Goal: Find specific page/section

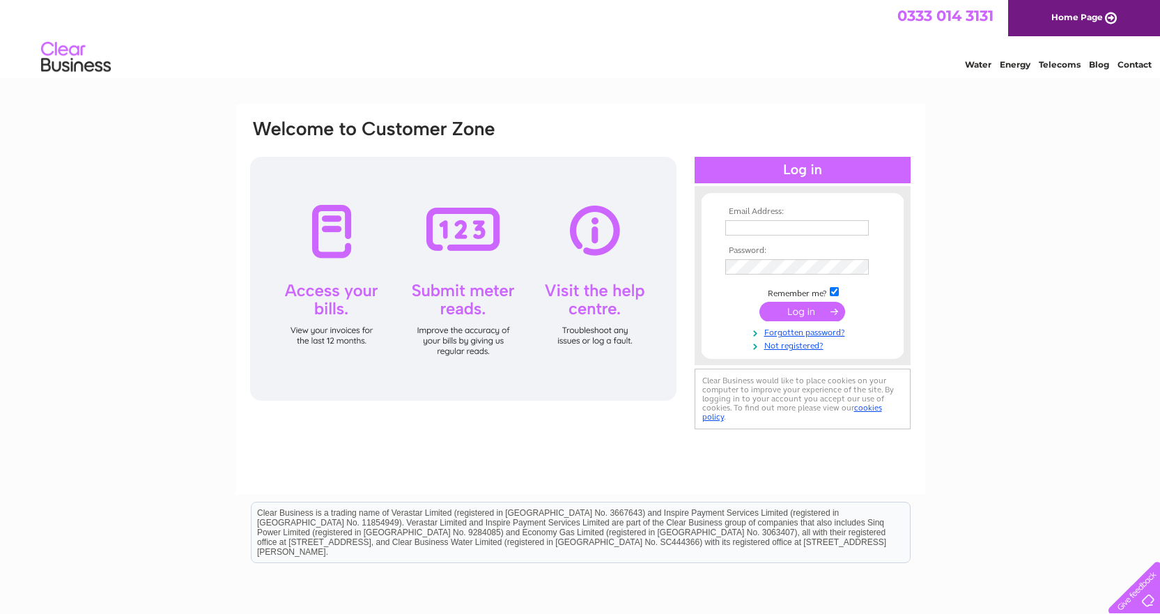
type input "taylor@tnt-fitness.com"
click at [781, 321] on input "submit" at bounding box center [802, 312] width 86 height 20
click at [786, 309] on input "submit" at bounding box center [802, 312] width 86 height 20
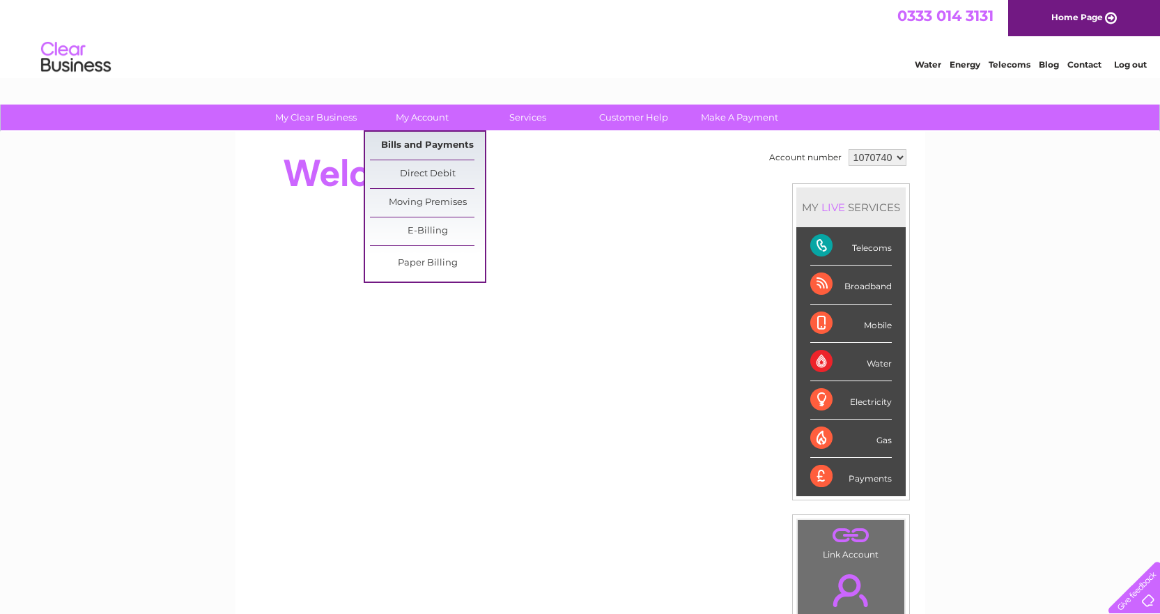
click at [427, 147] on link "Bills and Payments" at bounding box center [427, 146] width 115 height 28
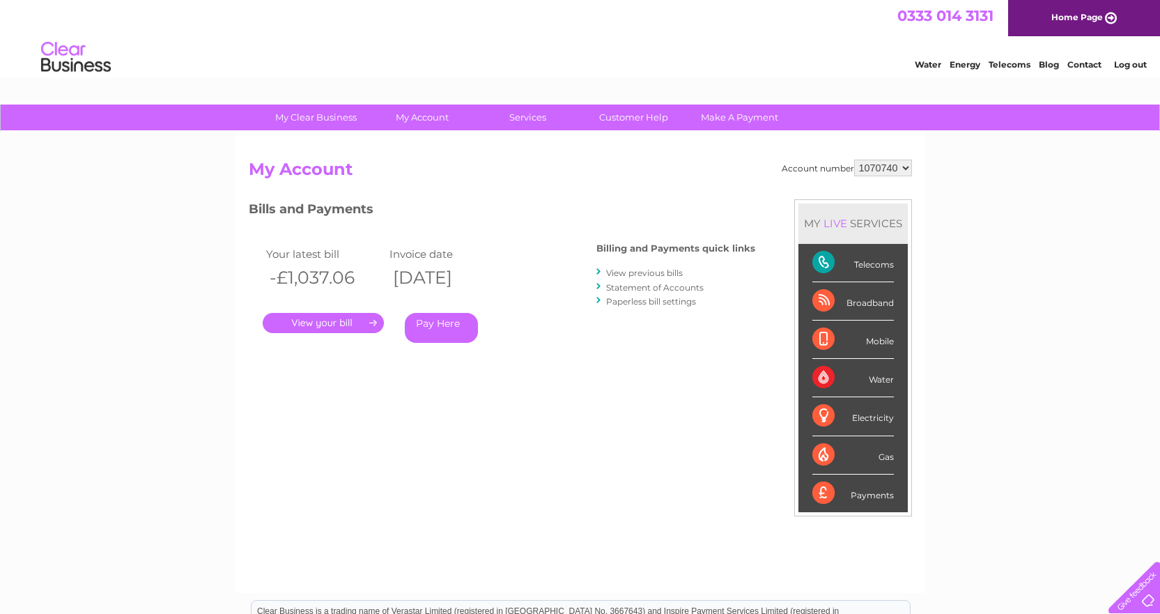
click at [663, 274] on link "View previous bills" at bounding box center [644, 272] width 77 height 10
